Goal: Task Accomplishment & Management: Manage account settings

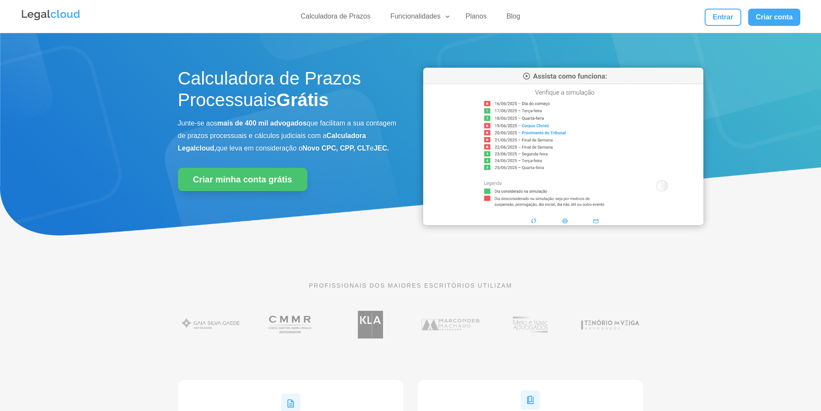
click at [711, 5] on div "Calculadora de Prazos Funcionalidades Calculadora de Prazos DJEN/DJE Prazos e A…" at bounding box center [411, 16] width 780 height 33
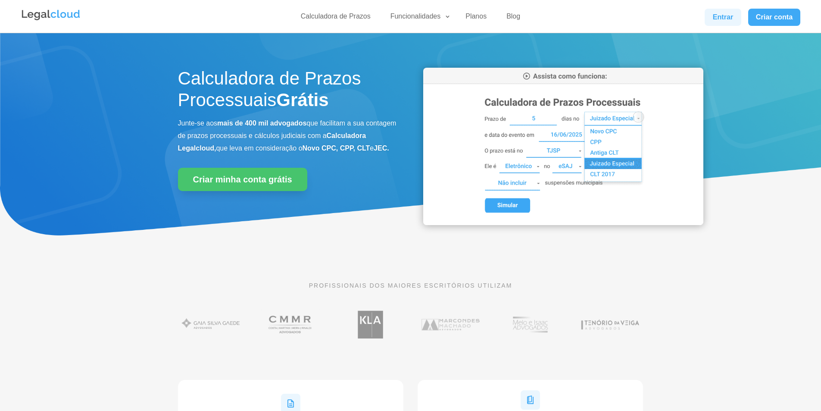
click at [715, 13] on link "Entrar" at bounding box center [723, 17] width 36 height 17
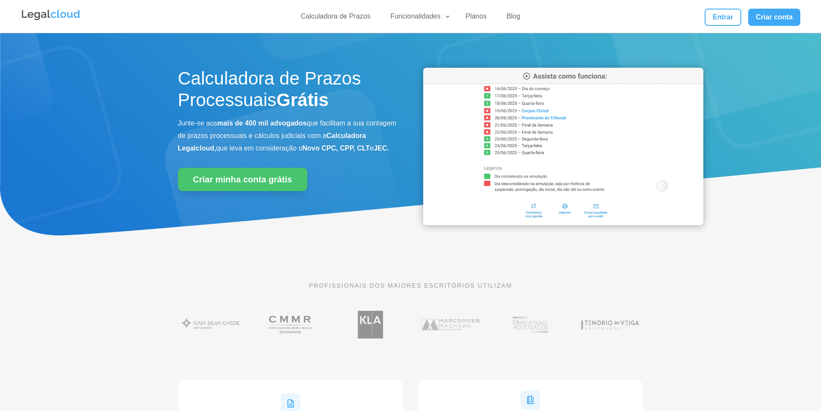
click at [716, 19] on link "Entrar" at bounding box center [723, 17] width 36 height 17
